Goal: Task Accomplishment & Management: Manage account settings

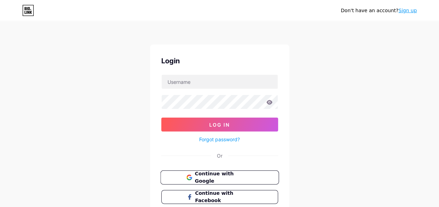
click at [235, 173] on span "Continue with Google" at bounding box center [224, 177] width 58 height 15
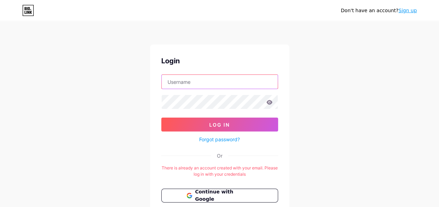
click at [247, 82] on input "text" at bounding box center [220, 82] width 116 height 14
type input "[EMAIL_ADDRESS][DOMAIN_NAME]"
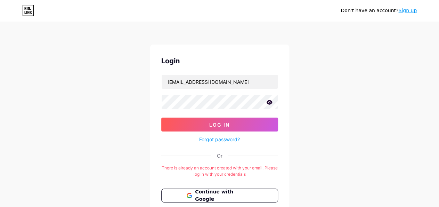
click at [268, 103] on icon at bounding box center [269, 102] width 6 height 5
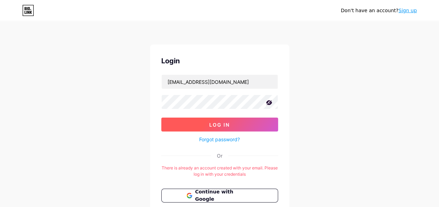
click at [253, 124] on button "Log In" at bounding box center [219, 124] width 117 height 14
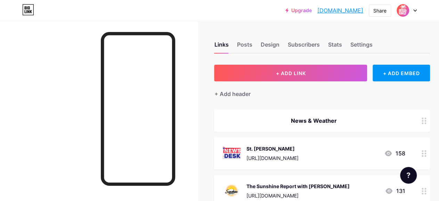
click at [413, 8] on div at bounding box center [407, 10] width 20 height 13
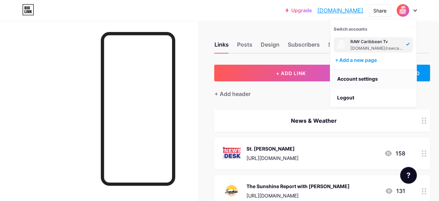
click at [371, 77] on link "Account settings" at bounding box center [373, 79] width 86 height 19
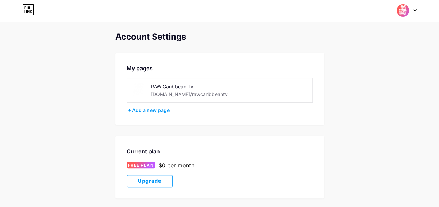
click at [418, 7] on div "Switch accounts RAW Caribbean Tv bio.link/rawcaribbeantv + Add a new page Dashb…" at bounding box center [219, 10] width 439 height 13
click at [415, 10] on icon at bounding box center [414, 10] width 3 height 2
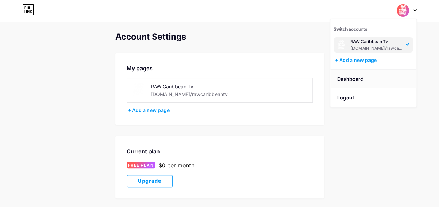
click at [361, 78] on link "Dashboard" at bounding box center [373, 79] width 86 height 19
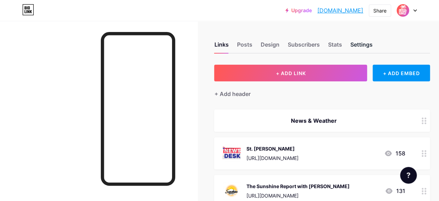
click at [371, 42] on div "Settings" at bounding box center [361, 46] width 22 height 13
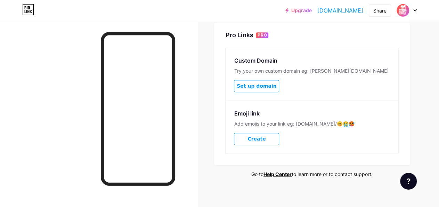
scroll to position [347, 0]
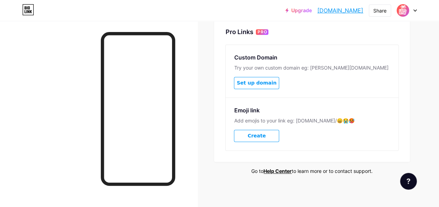
click at [268, 81] on span "Set up domain" at bounding box center [257, 83] width 40 height 6
